Goal: Transaction & Acquisition: Subscribe to service/newsletter

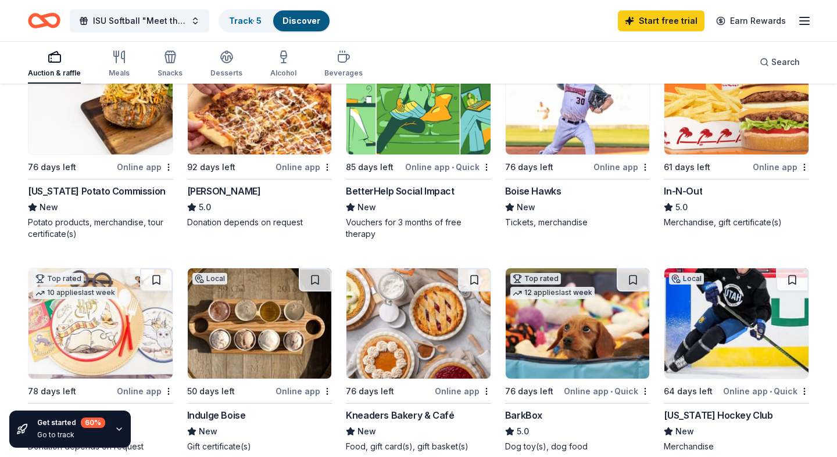
scroll to position [139, 0]
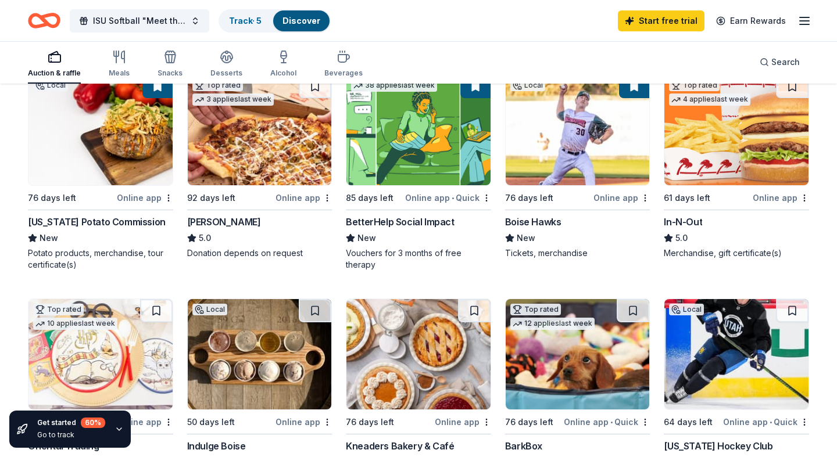
click at [707, 221] on div "In-N-Out" at bounding box center [736, 222] width 145 height 14
click at [661, 23] on link "Start free trial" at bounding box center [661, 20] width 87 height 21
click at [685, 19] on link "Start free trial" at bounding box center [661, 20] width 87 height 21
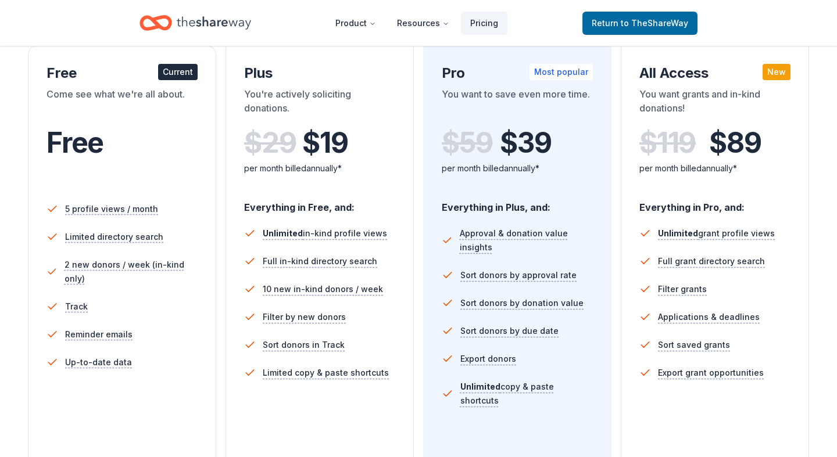
scroll to position [203, 0]
click at [91, 198] on li "5 profile views / month" at bounding box center [121, 210] width 151 height 28
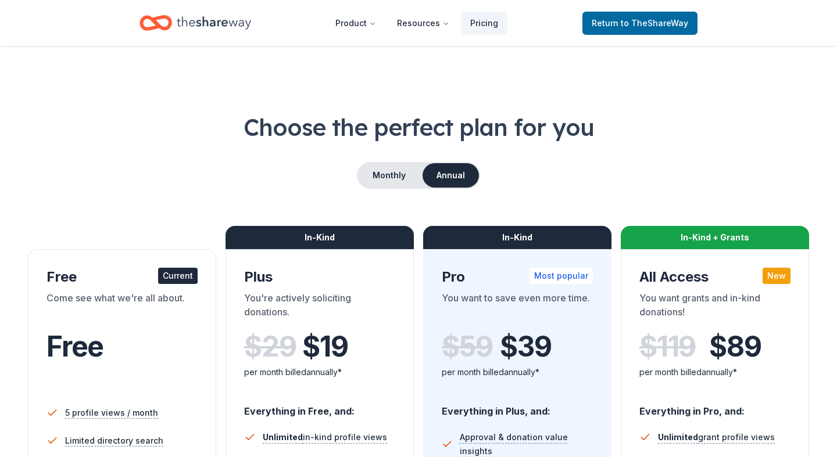
scroll to position [0, 0]
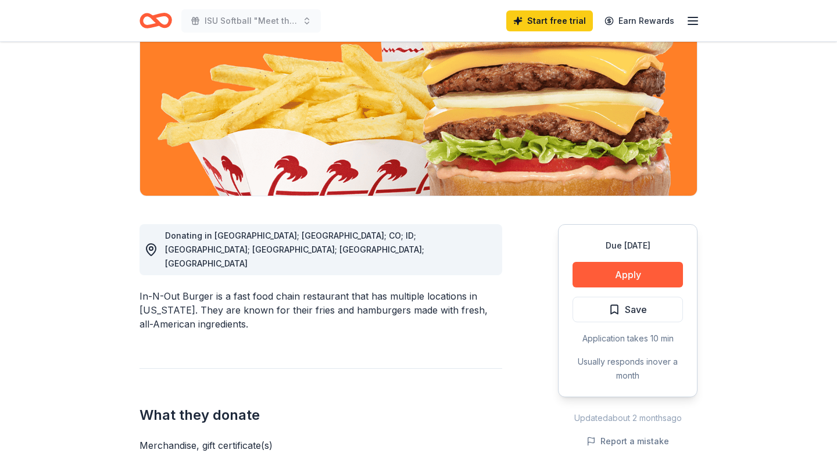
scroll to position [167, 0]
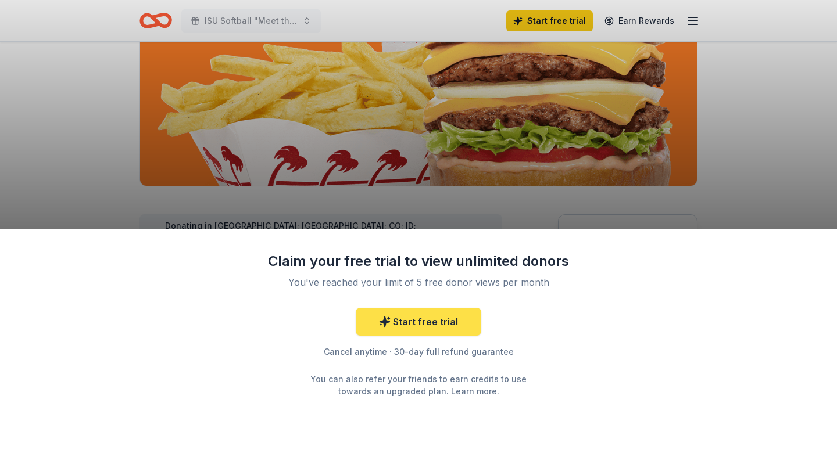
click at [437, 328] on link "Start free trial" at bounding box center [419, 322] width 126 height 28
click at [425, 325] on link "Start free trial" at bounding box center [419, 322] width 126 height 28
click at [542, 164] on div "Claim your free trial to view unlimited donors You've reached your limit of 5 f…" at bounding box center [418, 228] width 837 height 457
click at [455, 326] on link "Start free trial" at bounding box center [419, 322] width 126 height 28
click at [565, 23] on div "Claim your free trial to view unlimited donors You've reached your limit of 5 f…" at bounding box center [418, 228] width 837 height 457
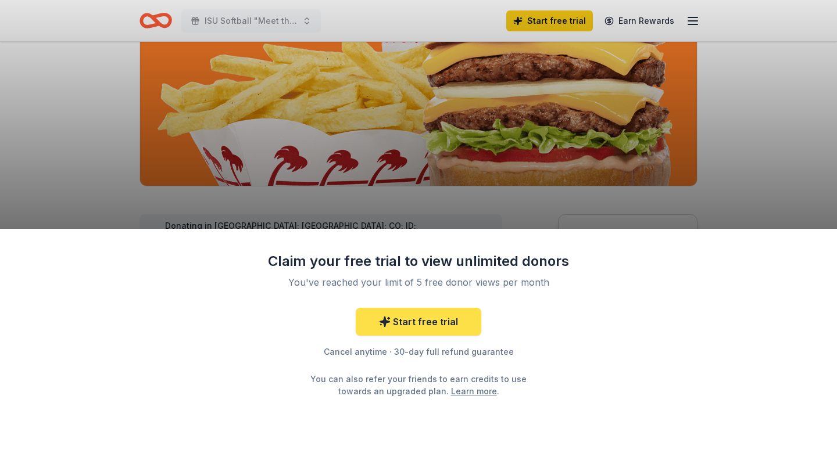
click at [381, 319] on icon at bounding box center [385, 322] width 12 height 12
